Goal: Check status: Check status

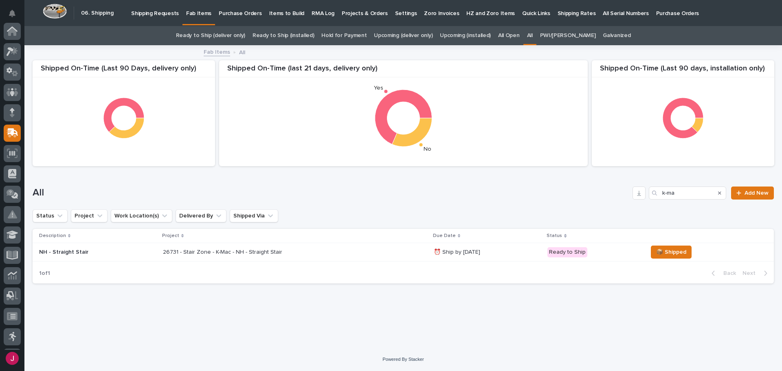
scroll to position [101, 0]
click at [720, 191] on icon "Search" at bounding box center [719, 193] width 3 height 5
click at [665, 192] on input "Search" at bounding box center [687, 193] width 77 height 13
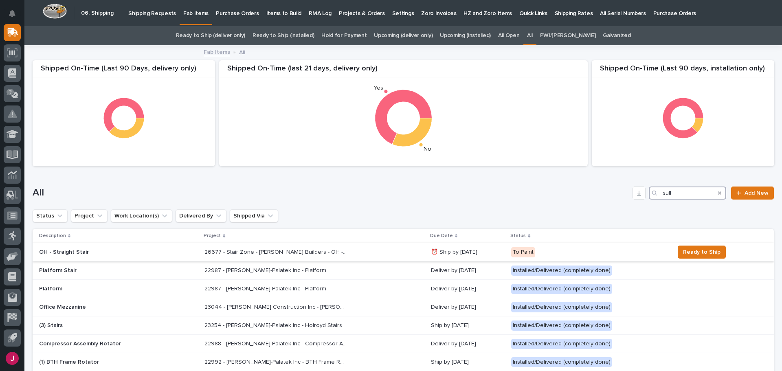
type input "sull"
click at [260, 250] on p "26677 - Stair Zone - [PERSON_NAME] Builders - OH - Straight Stair" at bounding box center [277, 251] width 144 height 9
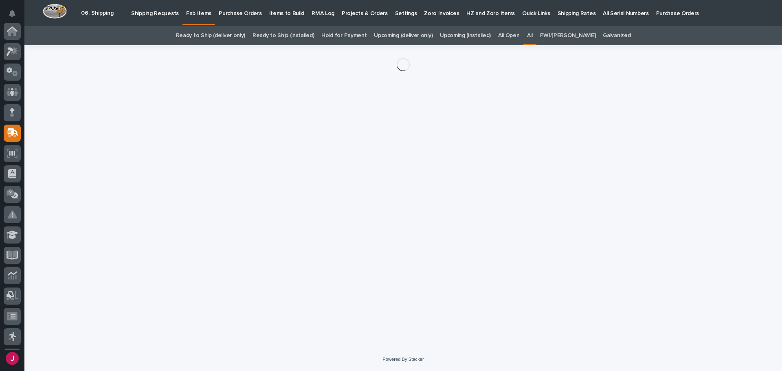
scroll to position [101, 0]
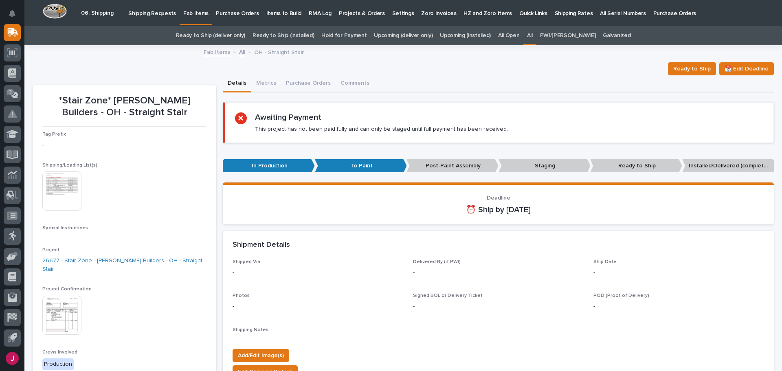
click at [161, 13] on p "Shipping Requests" at bounding box center [152, 8] width 48 height 17
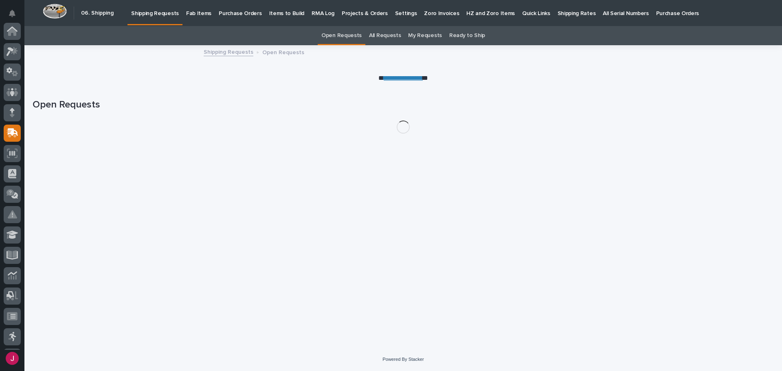
scroll to position [101, 0]
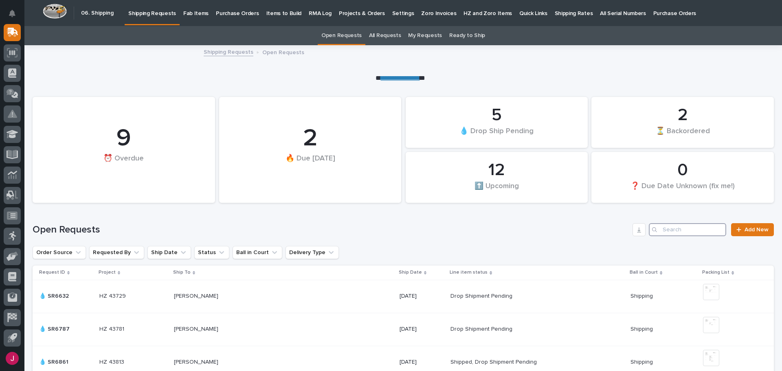
click at [662, 229] on input "Search" at bounding box center [687, 229] width 77 height 13
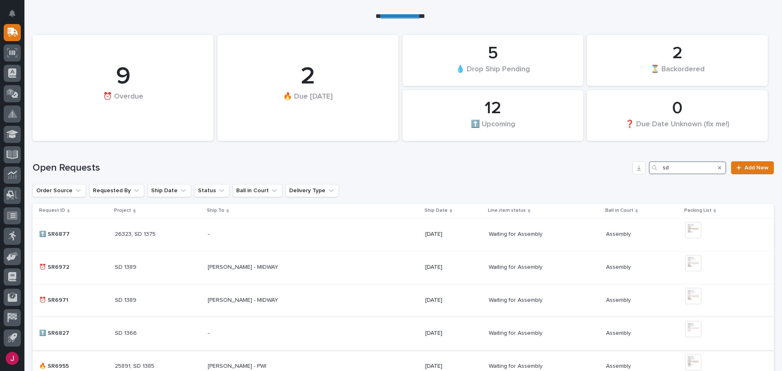
scroll to position [81, 0]
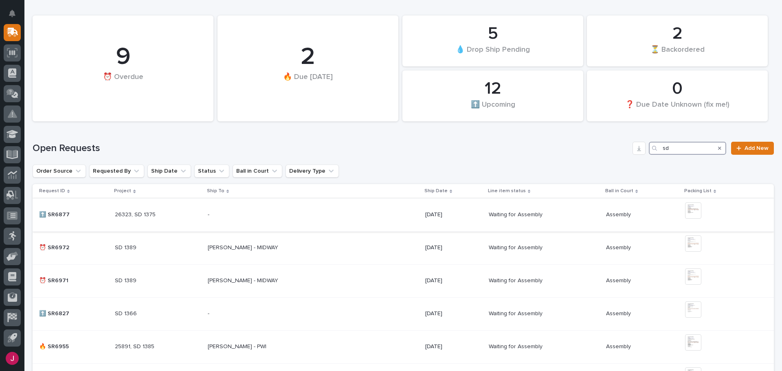
type input "sd"
click at [696, 209] on img at bounding box center [693, 211] width 16 height 16
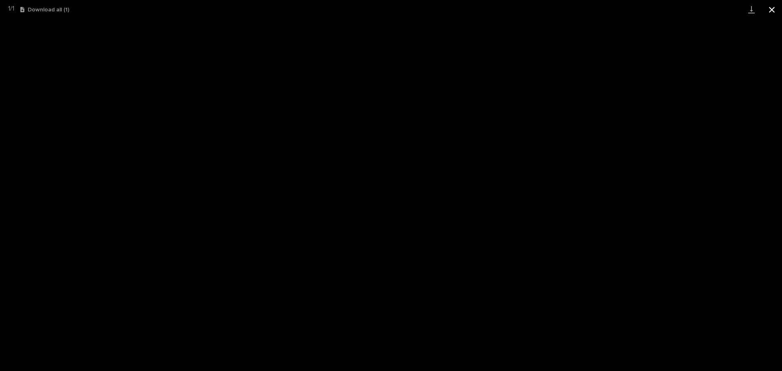
click at [771, 7] on button "Close gallery" at bounding box center [772, 9] width 20 height 19
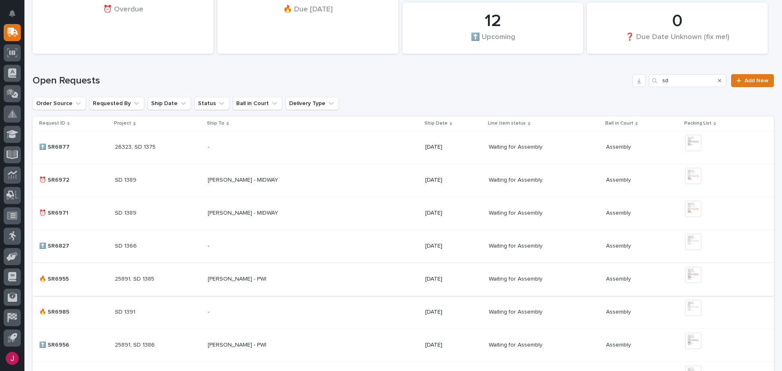
scroll to position [163, 0]
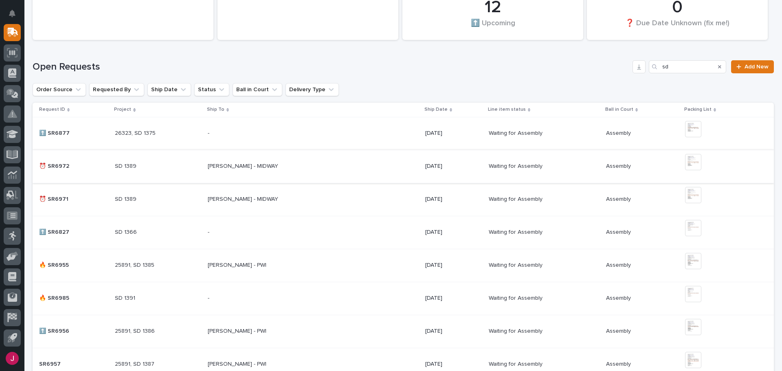
click at [692, 163] on img at bounding box center [693, 162] width 16 height 16
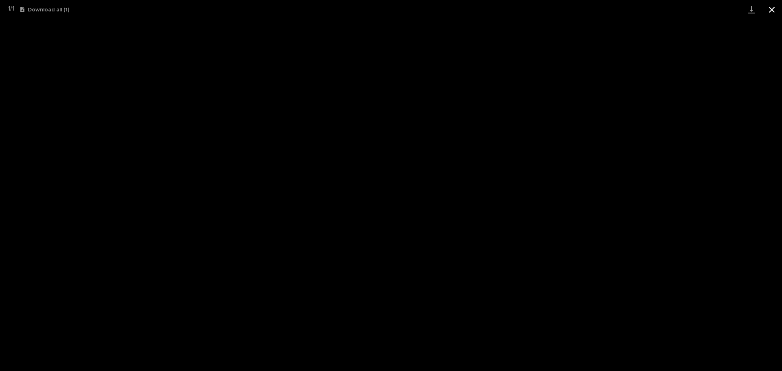
click at [773, 6] on button "Close gallery" at bounding box center [772, 9] width 20 height 19
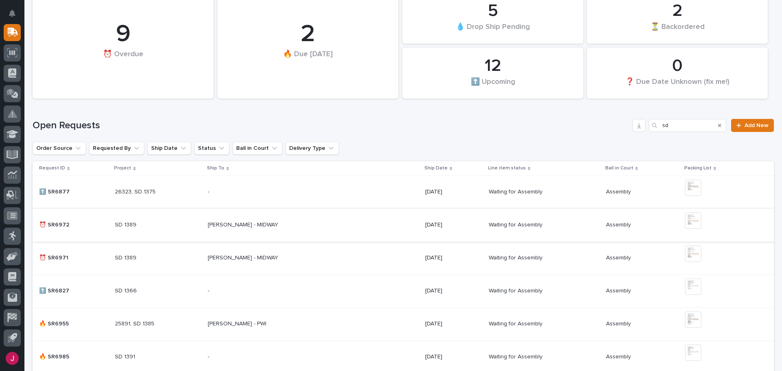
scroll to position [0, 0]
